Goal: Task Accomplishment & Management: Manage account settings

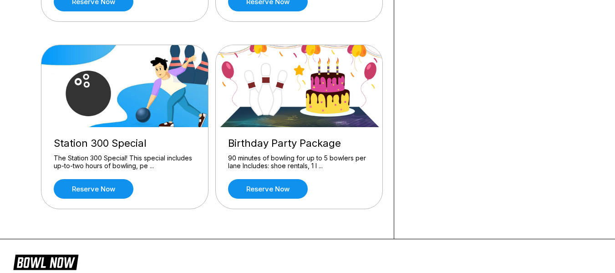
scroll to position [242, 0]
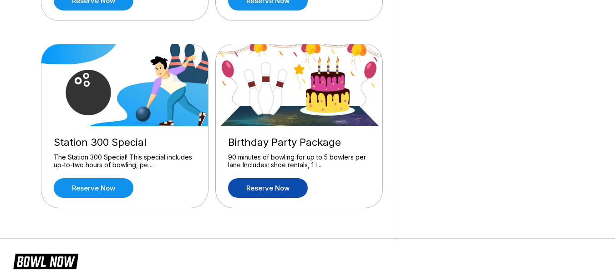
click at [266, 192] on link "Reserve now" at bounding box center [268, 188] width 80 height 20
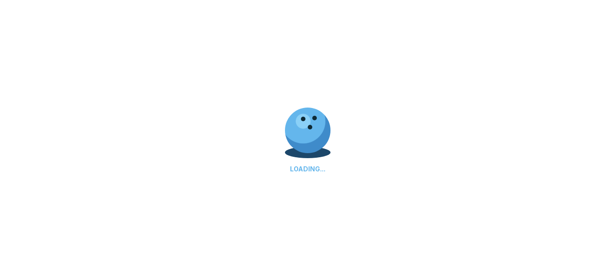
click at [266, 192] on div "LOADING..." at bounding box center [307, 136] width 615 height 273
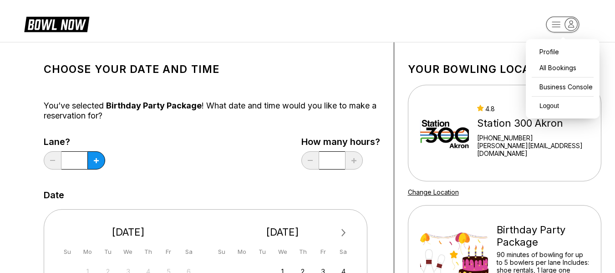
click at [566, 29] on rect "button" at bounding box center [562, 24] width 33 height 16
click at [558, 85] on div "Business Console" at bounding box center [562, 87] width 65 height 16
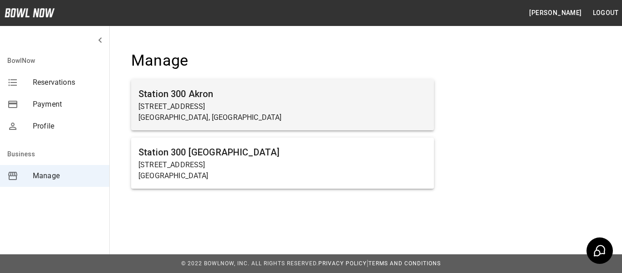
click at [174, 115] on p "[GEOGRAPHIC_DATA], [GEOGRAPHIC_DATA]" at bounding box center [282, 117] width 288 height 11
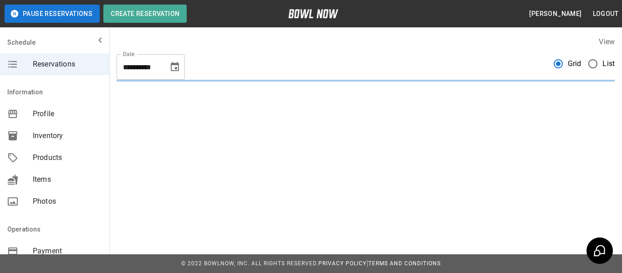
click at [49, 137] on span "Inventory" at bounding box center [67, 135] width 69 height 11
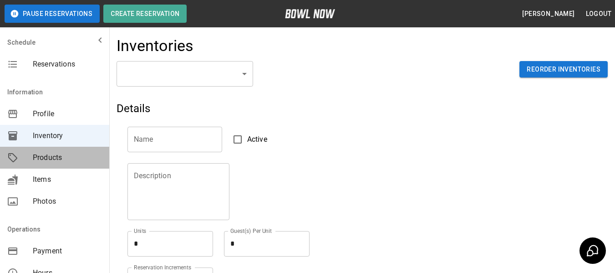
click at [65, 160] on span "Products" at bounding box center [67, 157] width 69 height 11
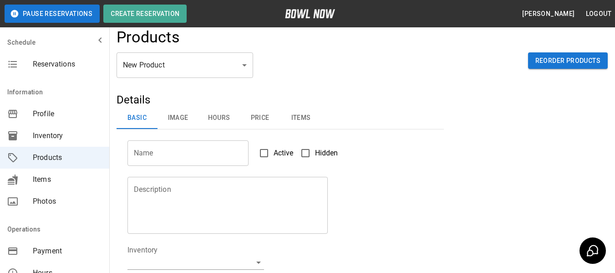
scroll to position [7, 0]
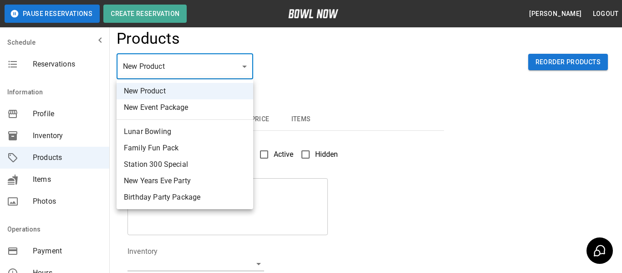
click at [315, 193] on div at bounding box center [311, 136] width 622 height 273
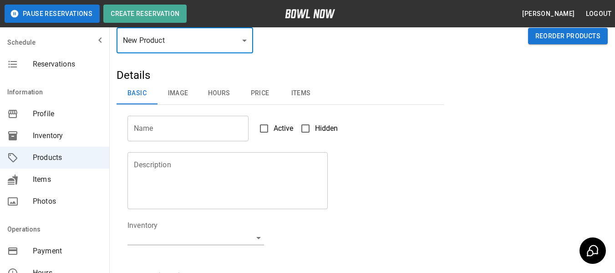
scroll to position [34, 0]
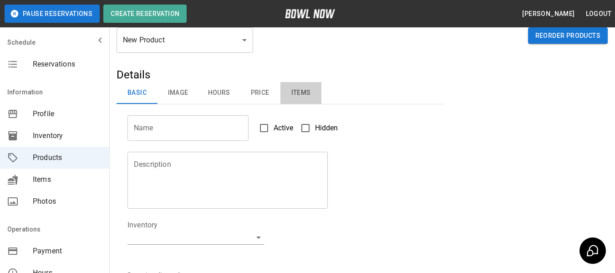
click at [299, 98] on button "Items" at bounding box center [300, 93] width 41 height 22
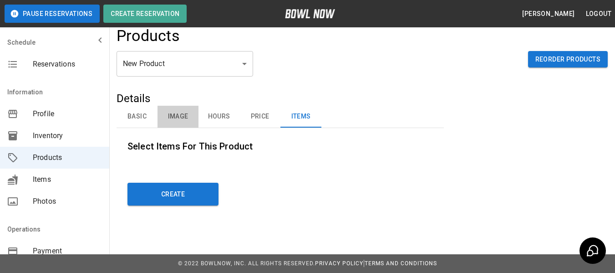
click at [171, 117] on button "Image" at bounding box center [177, 117] width 41 height 22
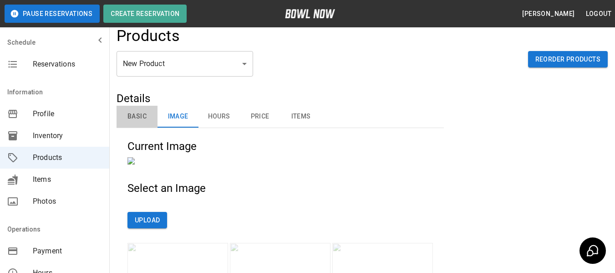
click at [135, 117] on button "Basic" at bounding box center [137, 117] width 41 height 22
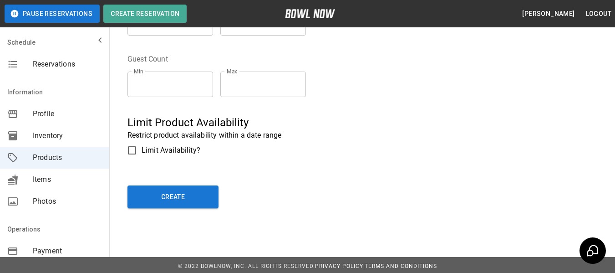
scroll to position [312, 0]
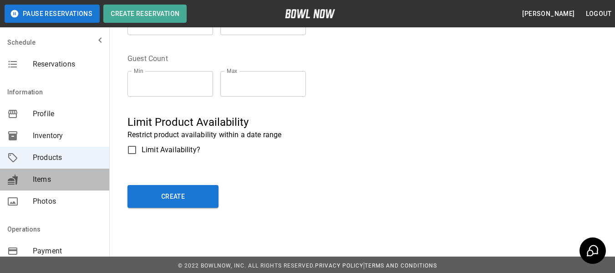
click at [66, 182] on span "Items" at bounding box center [67, 179] width 69 height 11
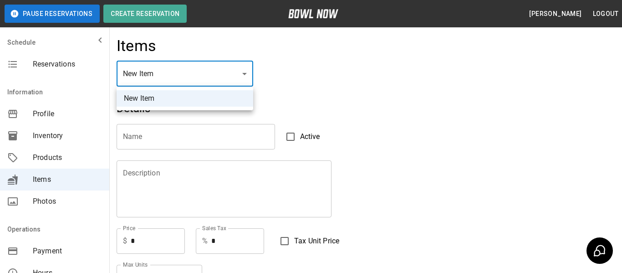
click at [348, 104] on div at bounding box center [311, 136] width 622 height 273
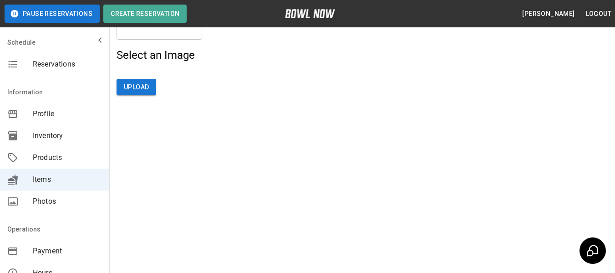
scroll to position [251, 0]
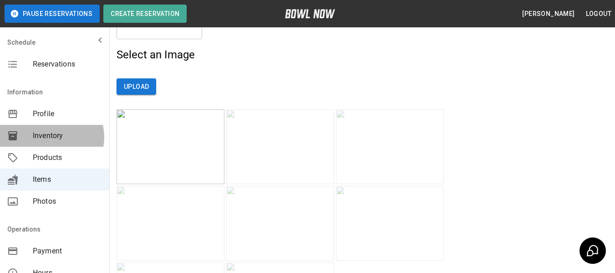
click at [50, 137] on span "Inventory" at bounding box center [67, 135] width 69 height 11
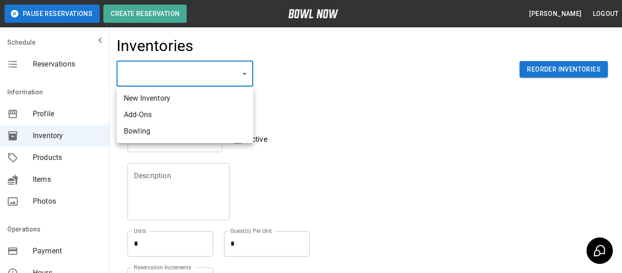
click at [223, 67] on body "Pause Reservations Create Reservation Mariah Reed Logout Schedule Reservations …" at bounding box center [311, 200] width 622 height 401
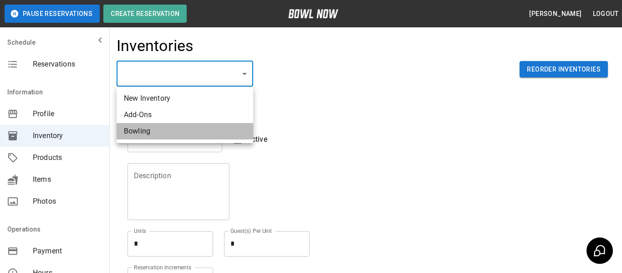
click at [167, 123] on li "Bowling" at bounding box center [185, 131] width 137 height 16
type input "**********"
type input "*******"
type textarea "**"
type textarea "*"
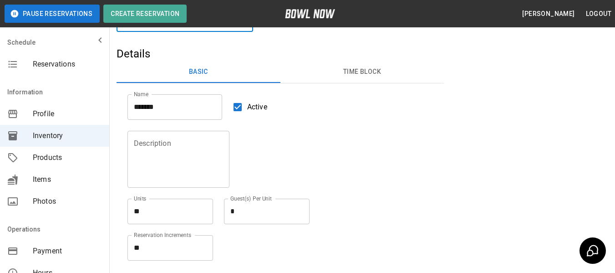
scroll to position [53, 0]
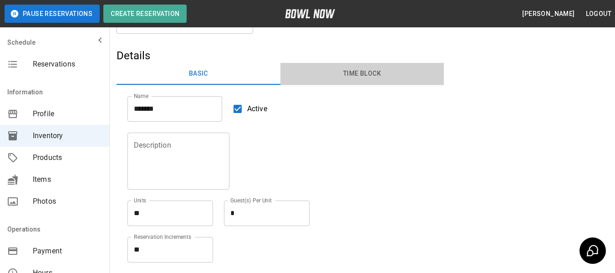
click at [340, 69] on button "Time Block" at bounding box center [362, 74] width 164 height 22
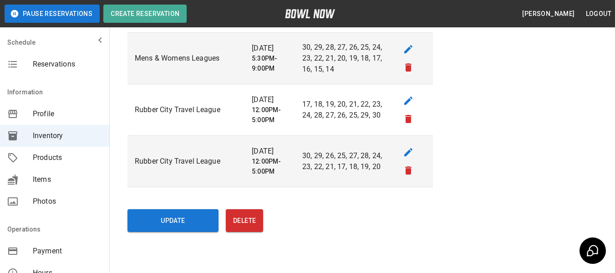
scroll to position [1040, 0]
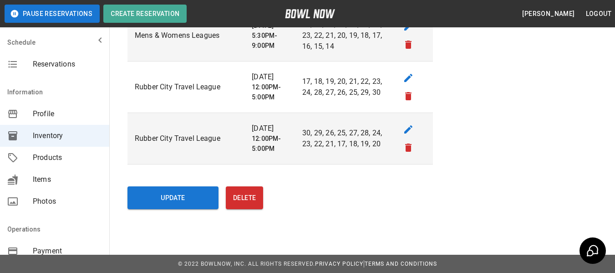
drag, startPoint x: 367, startPoint y: 228, endPoint x: 414, endPoint y: 216, distance: 48.0
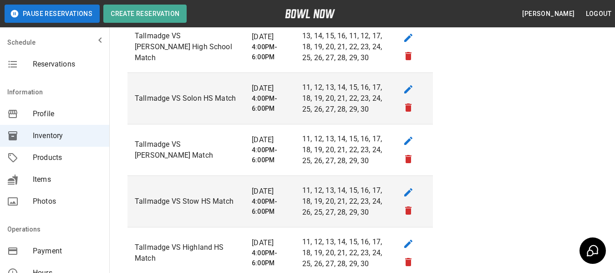
scroll to position [460, 0]
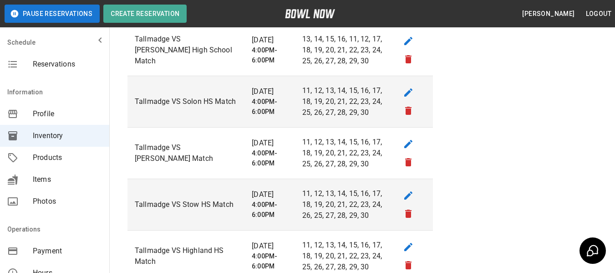
drag, startPoint x: 480, startPoint y: 208, endPoint x: 457, endPoint y: 98, distance: 112.4
click at [457, 98] on div "Details Basic Time Block Name ******* Name Active Description Description Units…" at bounding box center [362, 219] width 491 height 1156
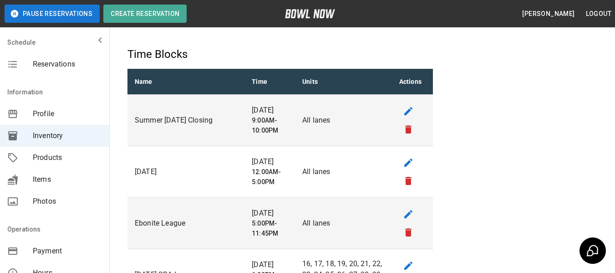
scroll to position [0, 0]
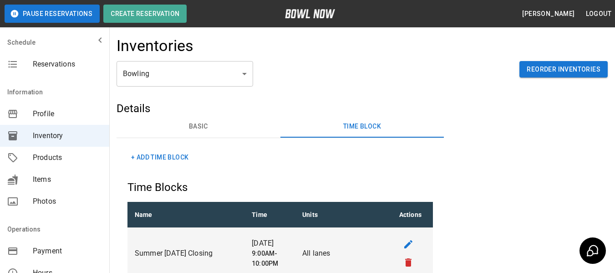
click at [200, 58] on div "Inventories" at bounding box center [362, 48] width 491 height 25
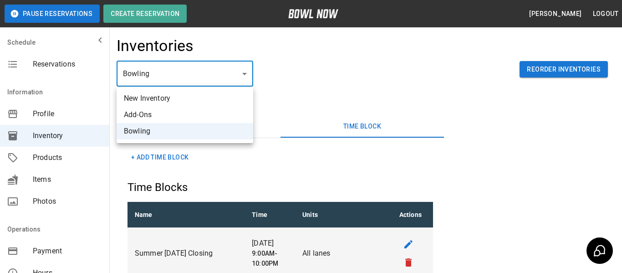
click at [182, 111] on li "Add-Ons" at bounding box center [185, 114] width 137 height 16
type input "**********"
type input "*******"
type textarea "***"
type textarea "*"
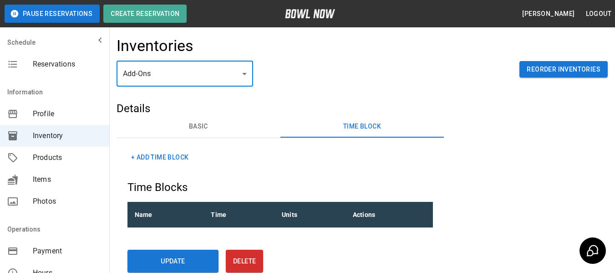
click at [209, 122] on button "Basic" at bounding box center [199, 127] width 164 height 22
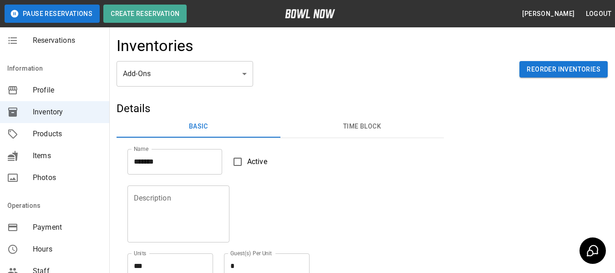
scroll to position [10, 0]
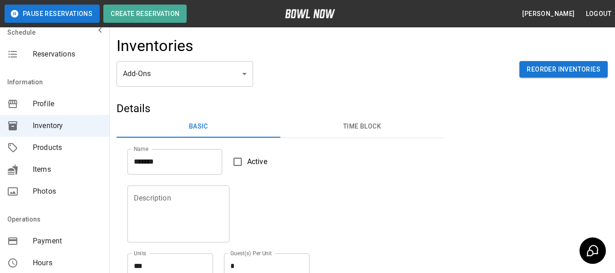
click at [57, 160] on div "Items" at bounding box center [54, 169] width 109 height 22
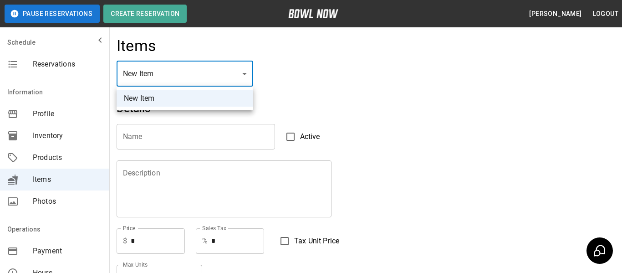
click at [254, 136] on div at bounding box center [311, 136] width 622 height 273
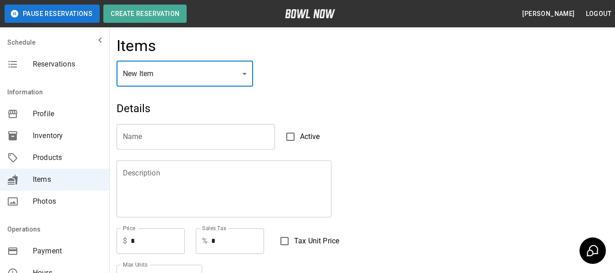
click at [59, 159] on span "Products" at bounding box center [67, 157] width 69 height 11
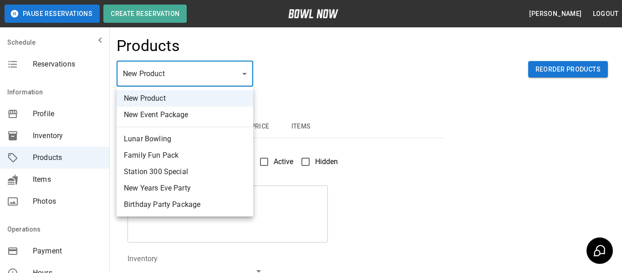
click at [175, 206] on li "Birthday Party Package" at bounding box center [185, 204] width 137 height 16
type input "*"
type input "**********"
type textarea "**********"
type input "**********"
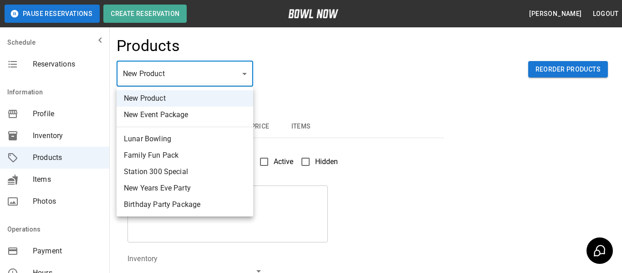
type input "*"
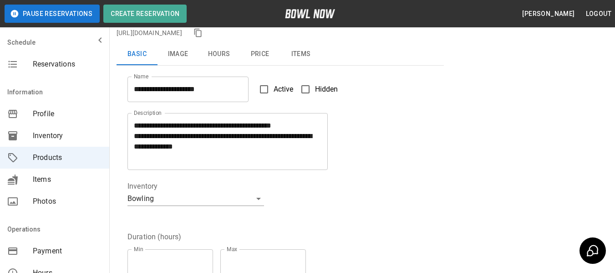
scroll to position [90, 0]
click at [137, 124] on textarea "**********" at bounding box center [227, 141] width 187 height 42
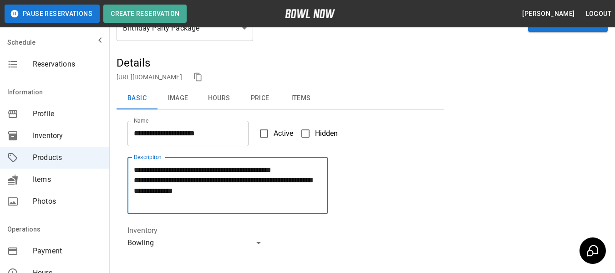
scroll to position [45, 0]
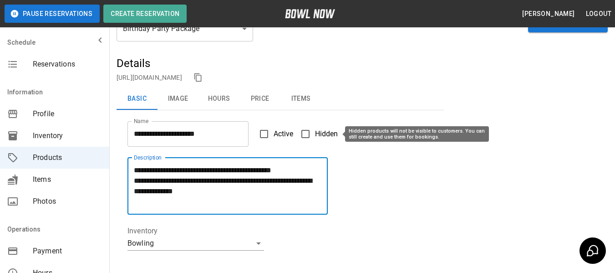
type textarea "**********"
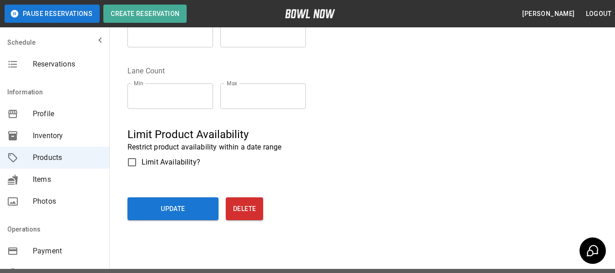
scroll to position [228, 0]
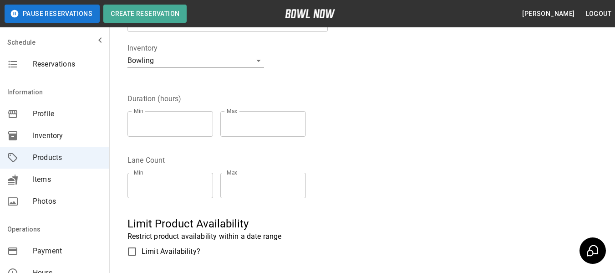
click at [205, 117] on input "*" at bounding box center [170, 123] width 86 height 25
type input "*"
click at [265, 117] on input "*" at bounding box center [263, 123] width 86 height 25
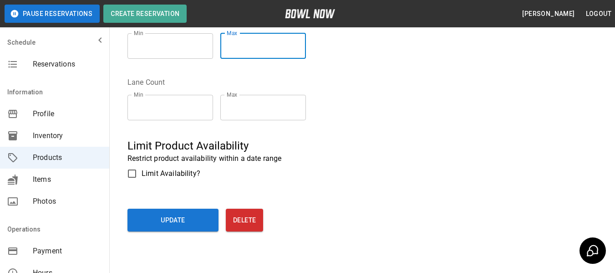
scroll to position [306, 0]
type input "*"
click at [183, 223] on button "Update" at bounding box center [172, 219] width 91 height 23
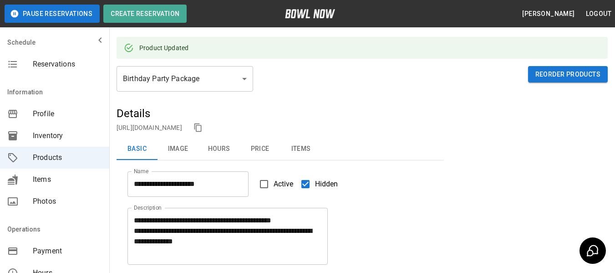
scroll to position [0, 0]
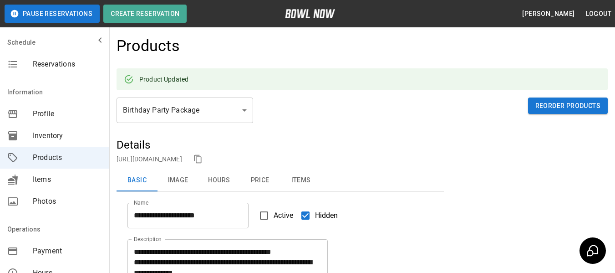
click at [60, 63] on span "Reservations" at bounding box center [67, 64] width 69 height 11
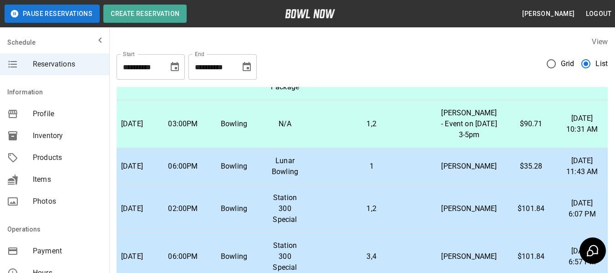
scroll to position [243, 0]
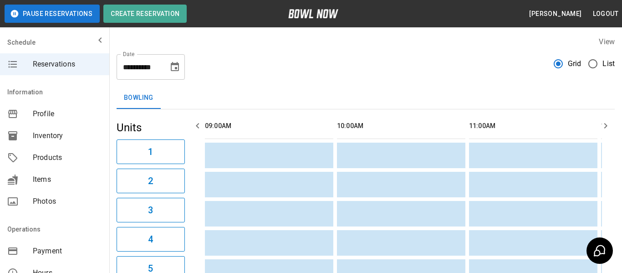
click at [95, 41] on icon "mailbox folders" at bounding box center [100, 40] width 11 height 11
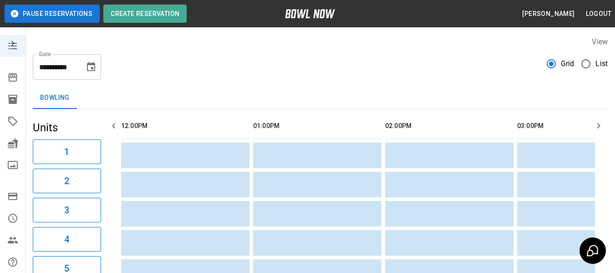
scroll to position [0, 396]
click at [566, 12] on button "Mariah Reed" at bounding box center [548, 13] width 60 height 17
click at [17, 51] on div "mailbox folders" at bounding box center [12, 43] width 25 height 18
click at [15, 46] on button "mailbox folders" at bounding box center [13, 43] width 18 height 18
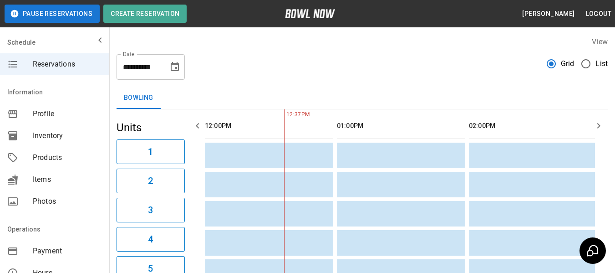
click at [555, 13] on button "Mariah Reed" at bounding box center [548, 13] width 60 height 17
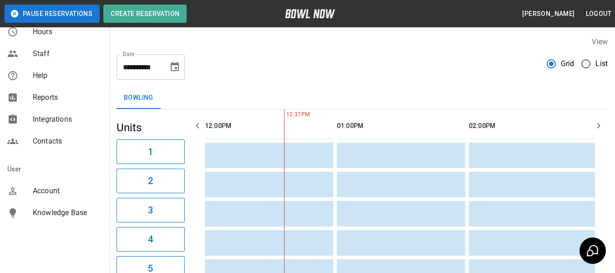
click at [47, 186] on span "Account" at bounding box center [67, 190] width 69 height 11
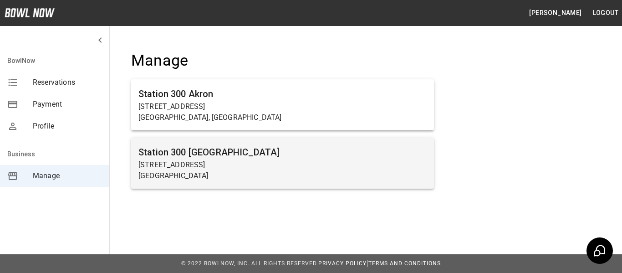
click at [220, 152] on h6 "Station 300 Gainesville" at bounding box center [282, 152] width 288 height 15
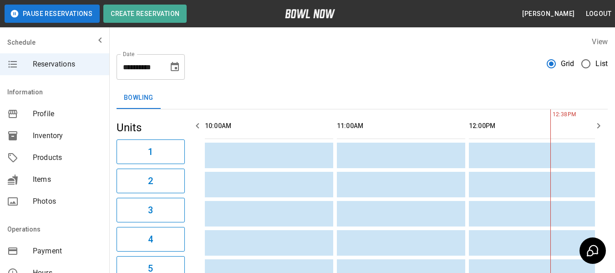
scroll to position [0, 264]
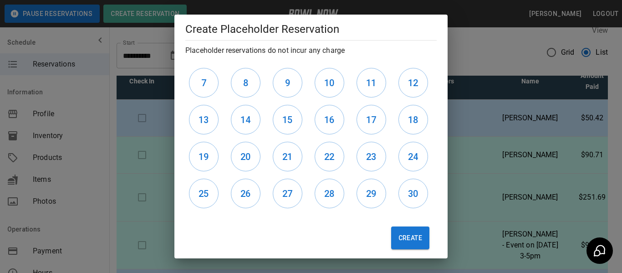
scroll to position [481, 0]
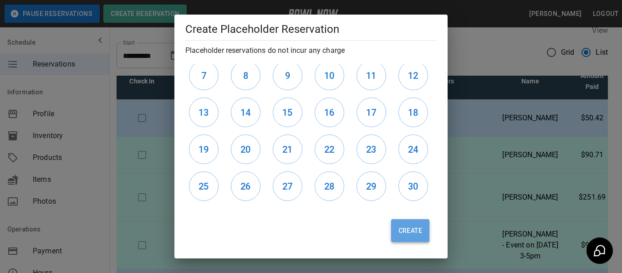
click at [394, 222] on button "Create" at bounding box center [410, 230] width 38 height 23
click at [411, 223] on button "Create" at bounding box center [410, 230] width 38 height 23
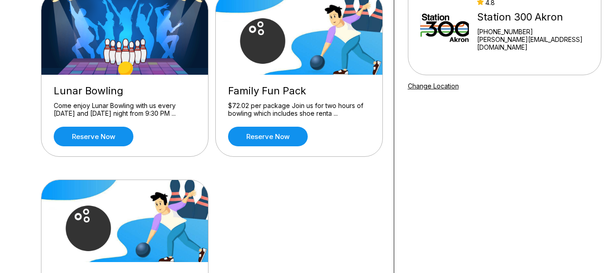
scroll to position [106, 0]
